Goal: Check status: Check status

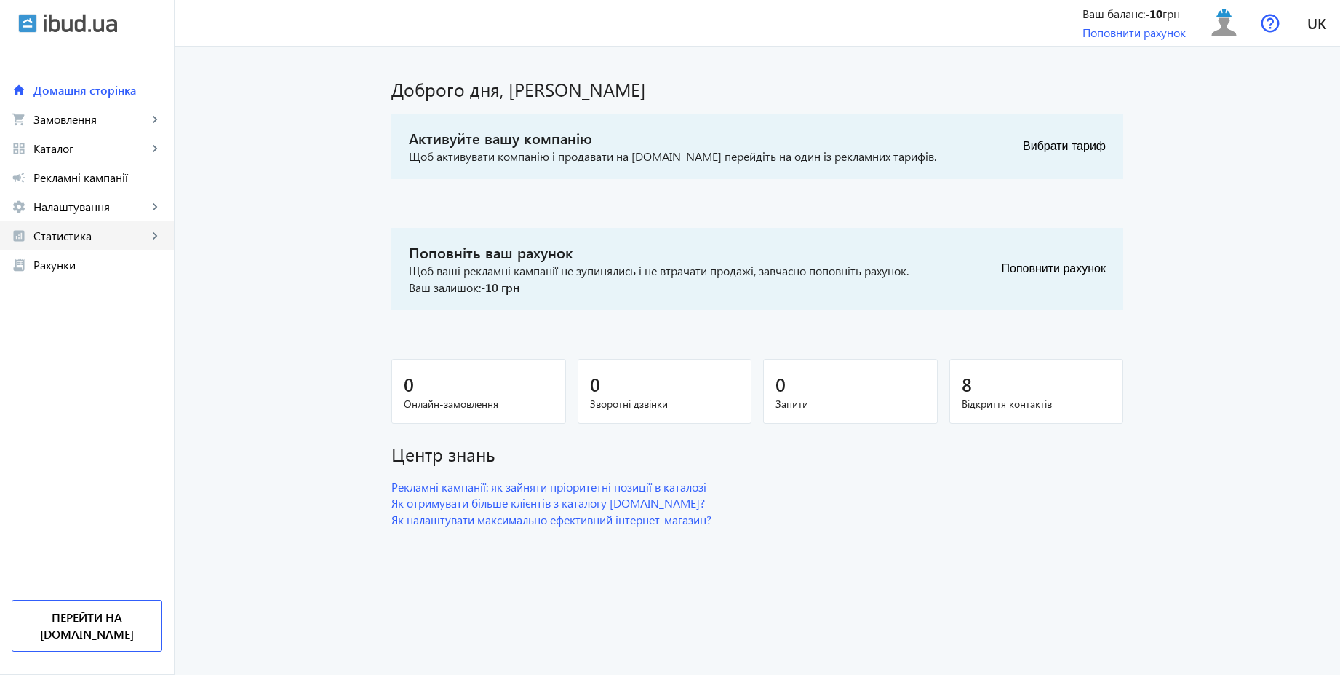
click at [77, 232] on span "Статистика" at bounding box center [90, 235] width 114 height 15
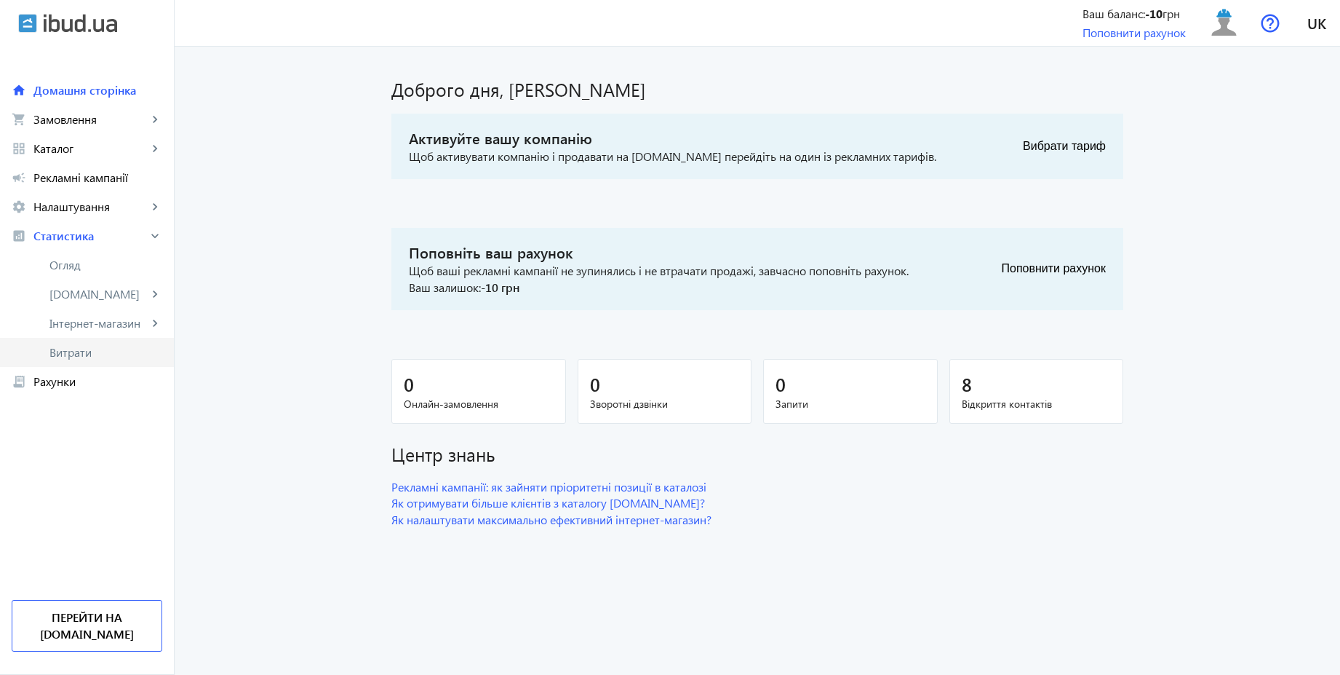
click at [65, 355] on span "Витрати" at bounding box center [105, 352] width 113 height 15
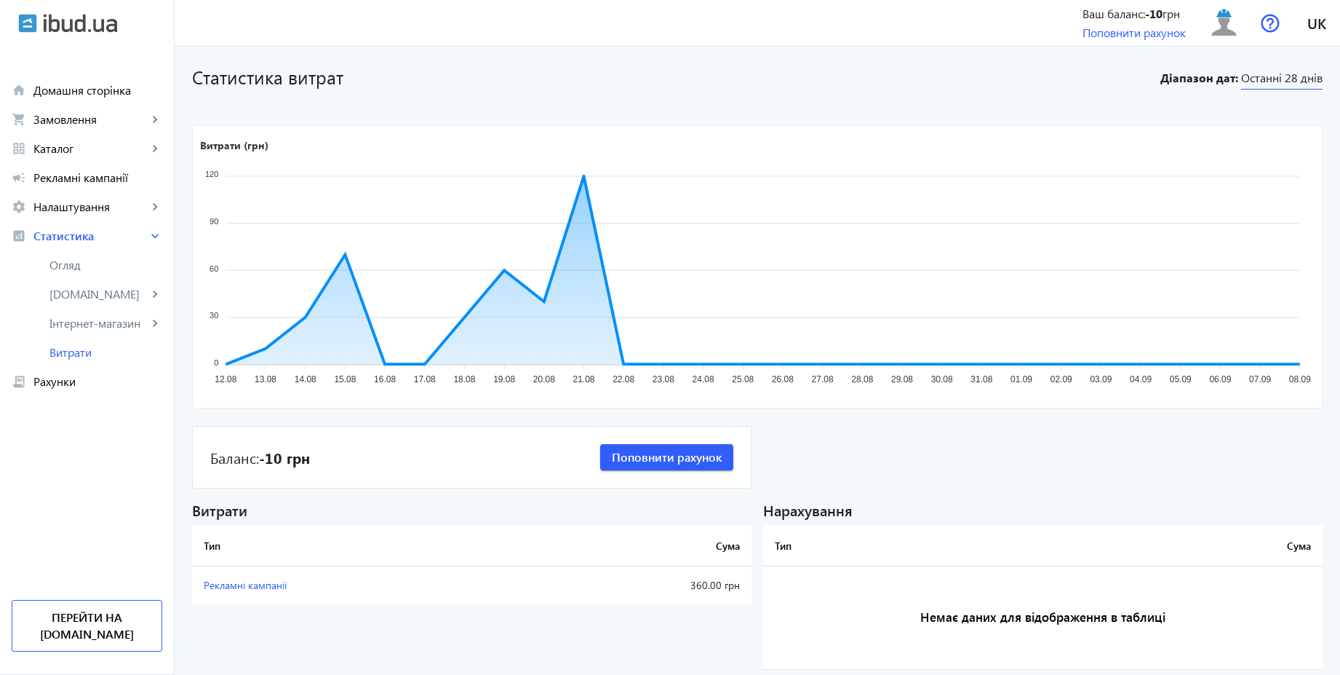
click at [1294, 79] on span "Останні 28 днів" at bounding box center [1282, 80] width 82 height 20
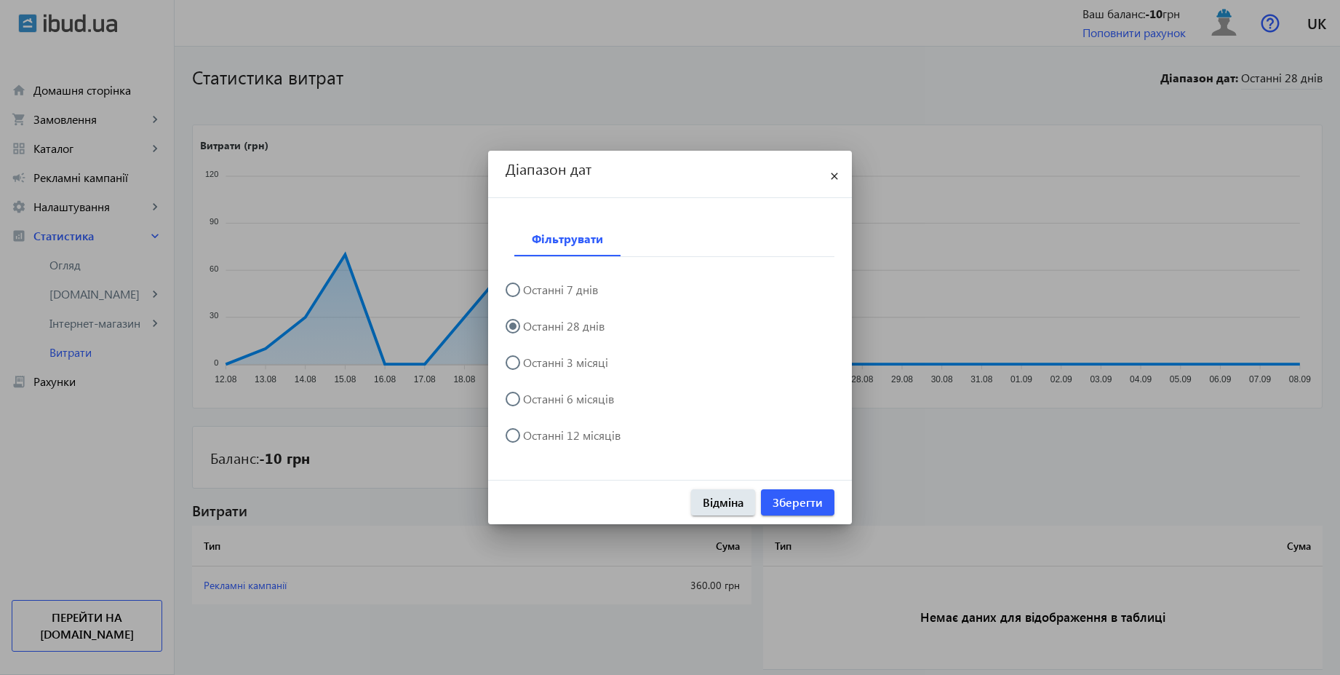
click at [587, 357] on label "Останні 3 місяці" at bounding box center [564, 363] width 88 height 12
click at [535, 357] on input "Останні 3 місяці" at bounding box center [520, 369] width 29 height 29
radio input "true"
click at [801, 500] on span "Зберегти" at bounding box center [798, 502] width 50 height 16
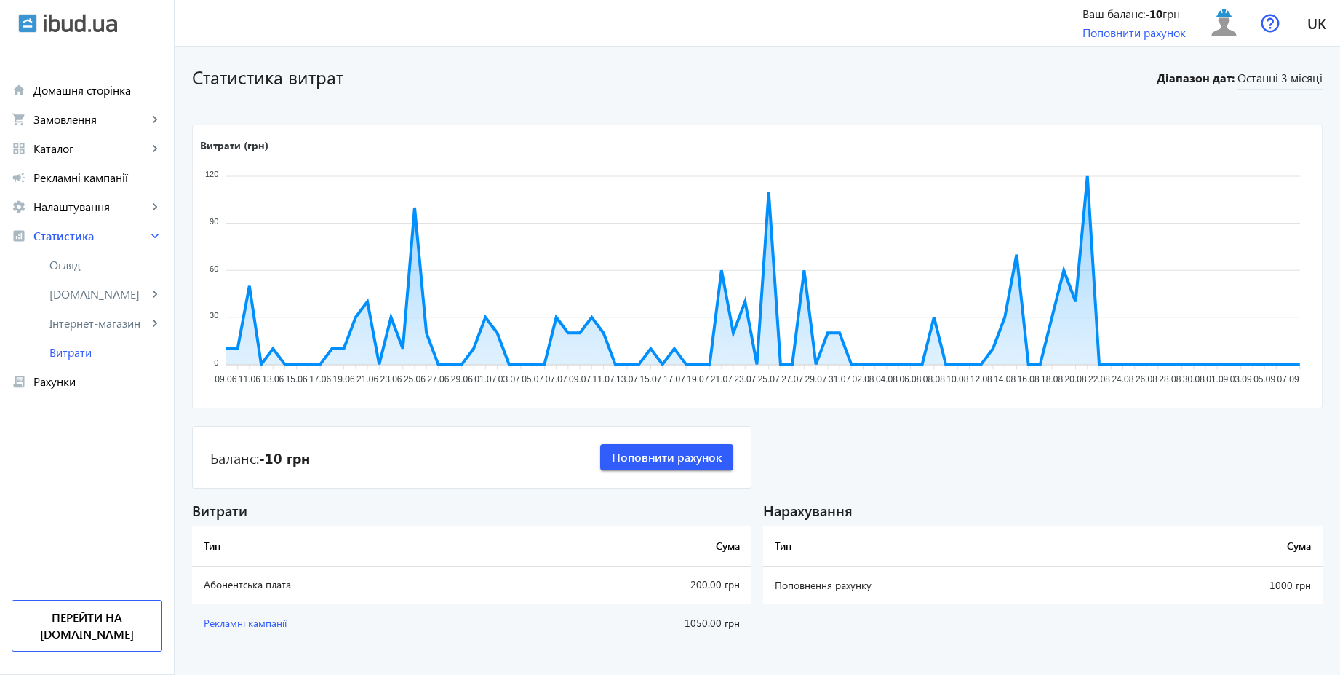
click at [1044, 79] on h1 "Статистика витрат" at bounding box center [670, 76] width 957 height 25
click at [1238, 41] on span at bounding box center [1224, 23] width 47 height 47
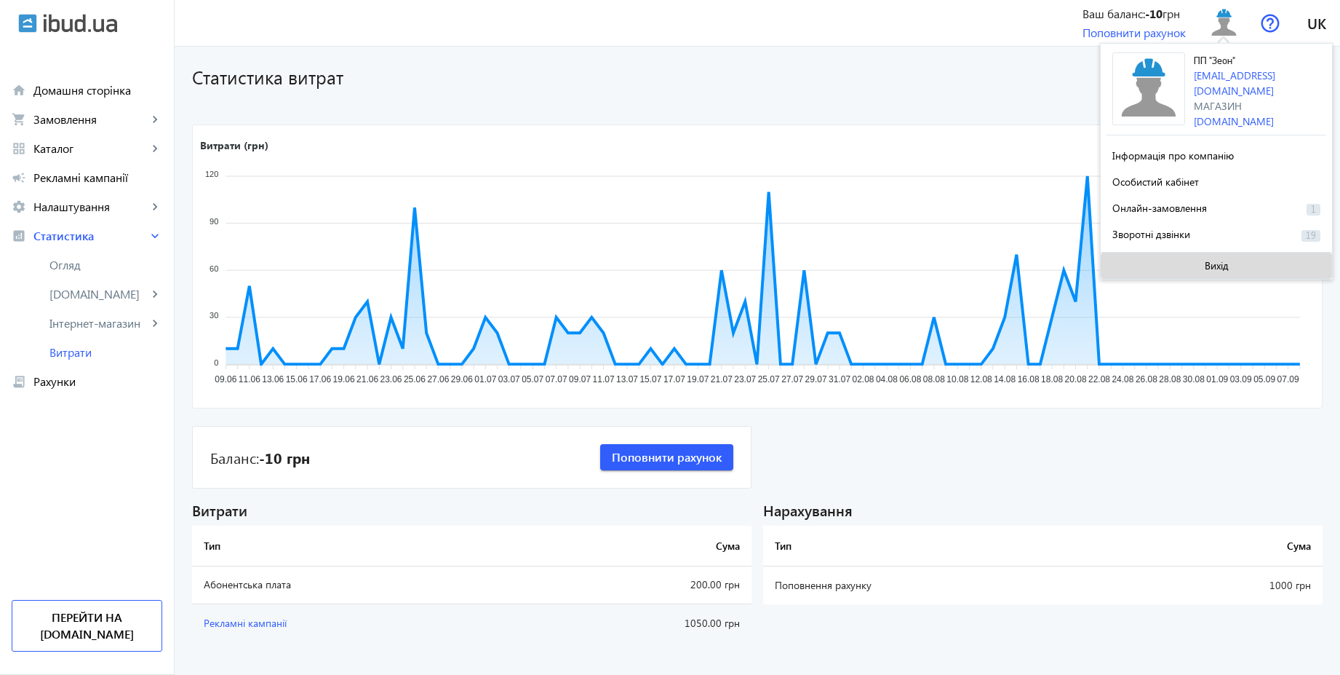
click at [1232, 270] on span at bounding box center [1216, 265] width 231 height 35
